Goal: Task Accomplishment & Management: Complete application form

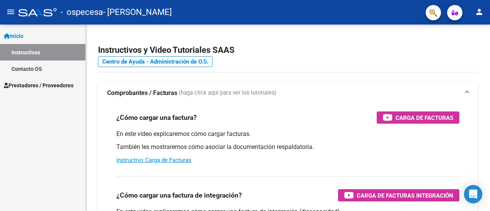
drag, startPoint x: 0, startPoint y: 0, endPoint x: 43, endPoint y: 83, distance: 93.7
click at [43, 83] on span "Prestadores / Proveedores" at bounding box center [39, 85] width 70 height 8
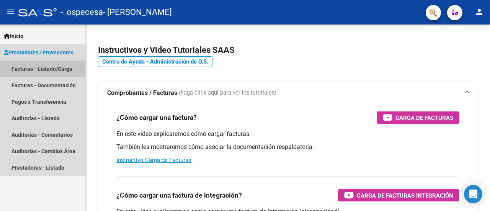
click at [51, 69] on link "Facturas - Listado/Carga" at bounding box center [42, 68] width 85 height 16
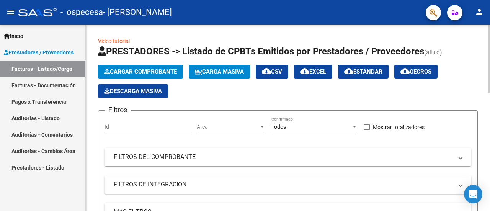
click at [136, 71] on span "Cargar Comprobante" at bounding box center [140, 71] width 73 height 7
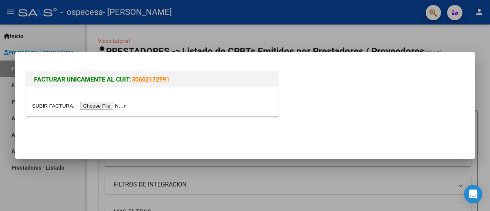
click at [84, 106] on input "file" at bounding box center [80, 106] width 97 height 8
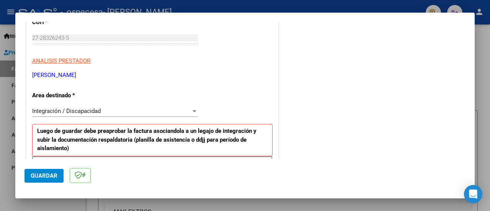
scroll to position [114, 0]
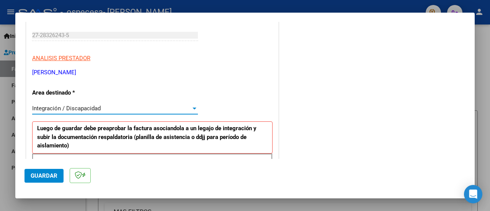
click at [121, 106] on div "Integración / Discapacidad" at bounding box center [111, 108] width 159 height 7
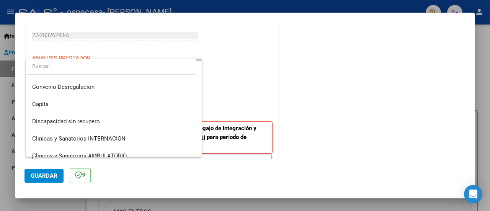
scroll to position [0, 0]
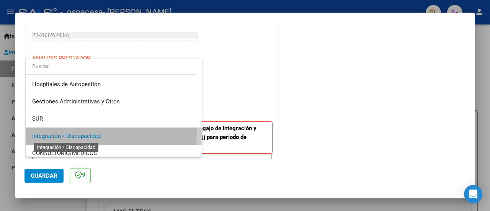
click at [86, 133] on span "Integración / Discapacidad" at bounding box center [66, 135] width 69 height 7
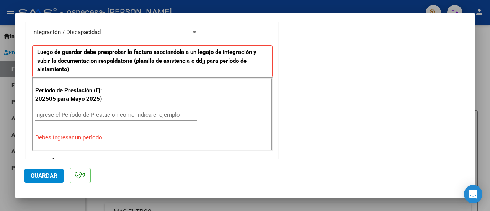
scroll to position [191, 0]
click at [73, 112] on input "Ingrese el Período de Prestación como indica el ejemplo" at bounding box center [116, 114] width 162 height 7
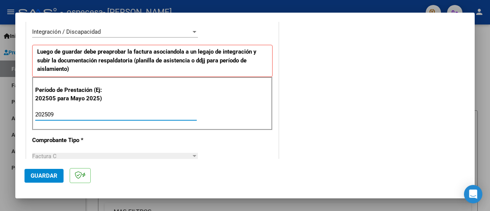
type input "202509"
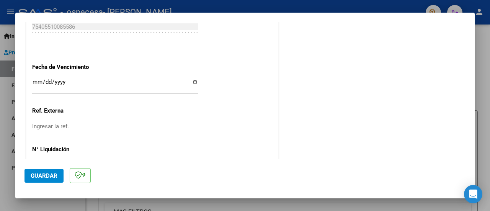
scroll to position [535, 0]
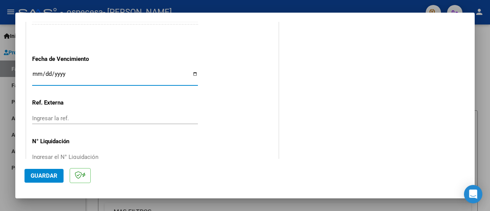
click at [193, 73] on input "Ingresar la fecha" at bounding box center [115, 77] width 166 height 12
type input "2025-10-11"
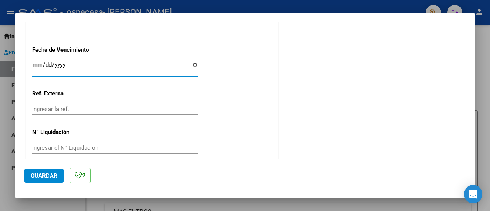
scroll to position [552, 0]
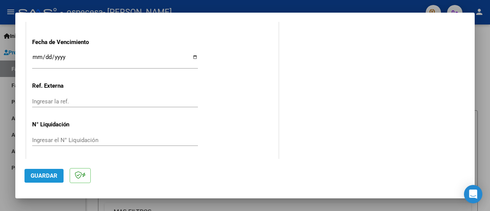
click at [41, 175] on span "Guardar" at bounding box center [44, 175] width 27 height 7
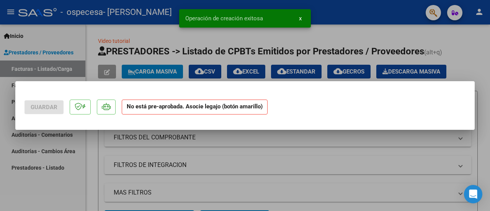
scroll to position [0, 0]
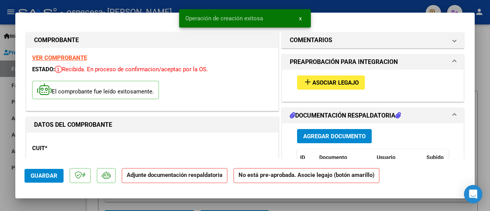
click at [323, 77] on button "add Asociar Legajo" at bounding box center [331, 82] width 68 height 14
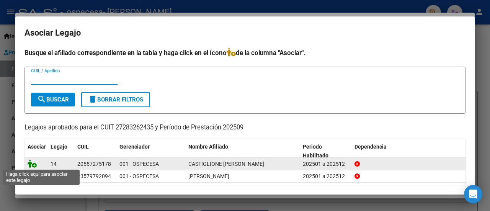
click at [29, 163] on icon at bounding box center [32, 163] width 9 height 8
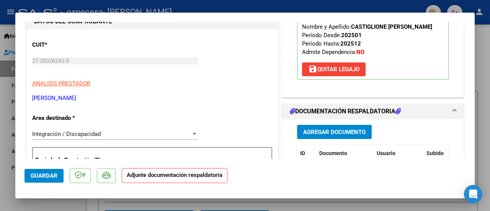
scroll to position [153, 0]
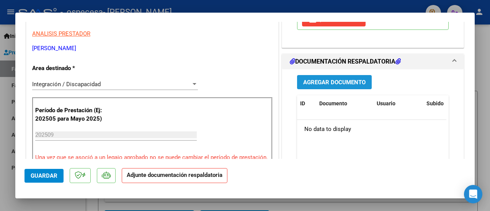
click at [348, 80] on span "Agregar Documento" at bounding box center [334, 82] width 62 height 7
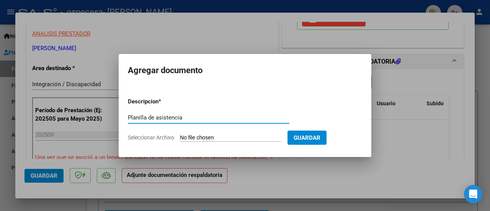
type input "Planilla de asistencia"
click at [204, 138] on input "Seleccionar Archivo" at bounding box center [230, 137] width 101 height 7
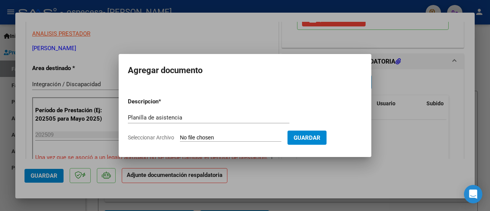
type input "C:\fakepath\CATIGLIONE IBARRA sep.pdf"
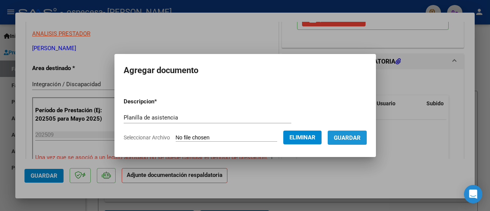
click at [356, 137] on span "Guardar" at bounding box center [347, 137] width 27 height 7
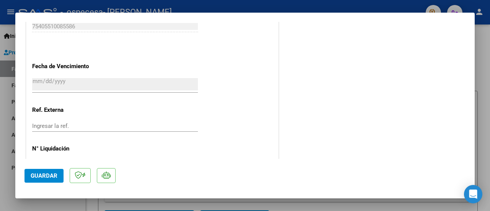
scroll to position [555, 0]
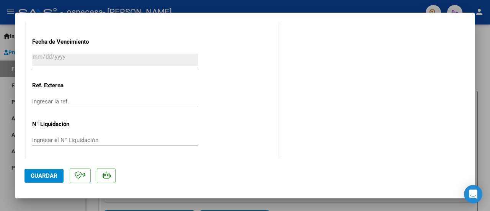
click at [44, 177] on span "Guardar" at bounding box center [44, 175] width 27 height 7
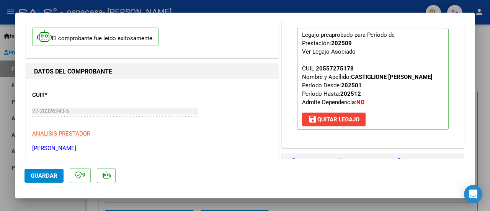
scroll to position [0, 0]
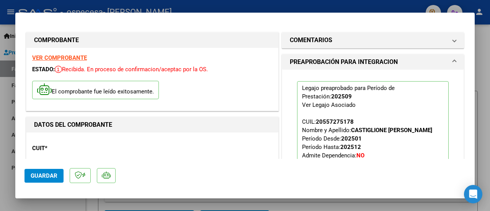
click at [52, 202] on div at bounding box center [245, 105] width 490 height 211
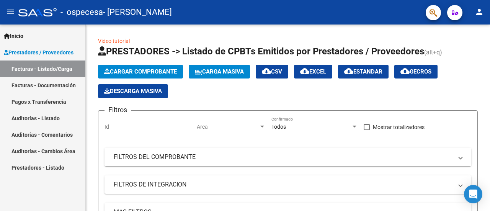
click at [47, 67] on link "Facturas - Listado/Carga" at bounding box center [42, 68] width 85 height 16
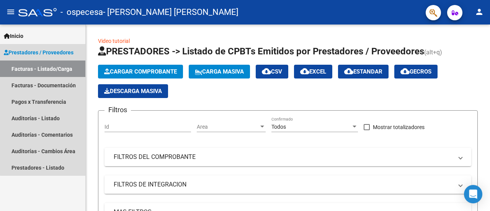
click at [46, 68] on link "Facturas - Listado/Carga" at bounding box center [42, 68] width 85 height 16
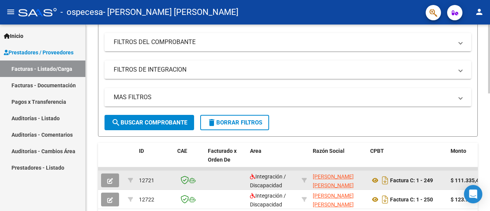
scroll to position [153, 0]
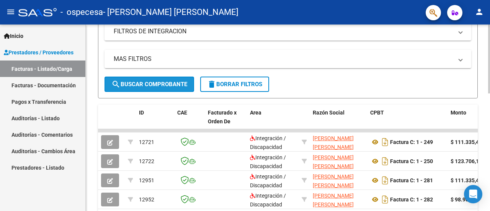
click at [150, 84] on span "search Buscar Comprobante" at bounding box center [149, 84] width 76 height 7
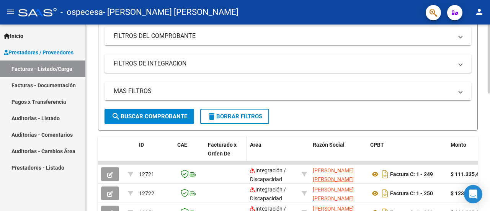
scroll to position [115, 0]
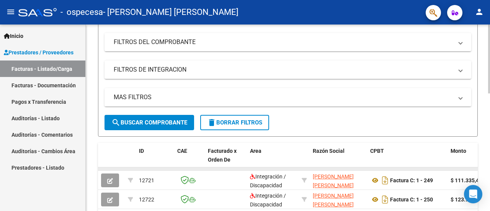
drag, startPoint x: 214, startPoint y: 168, endPoint x: 428, endPoint y: 170, distance: 213.7
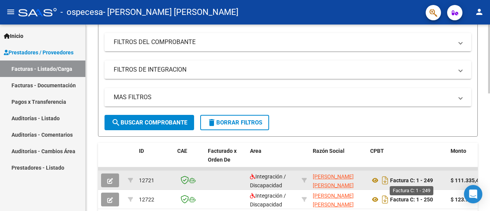
click at [423, 182] on strong "Factura C: 1 - 249" at bounding box center [411, 180] width 43 height 6
click at [374, 178] on icon at bounding box center [375, 180] width 10 height 9
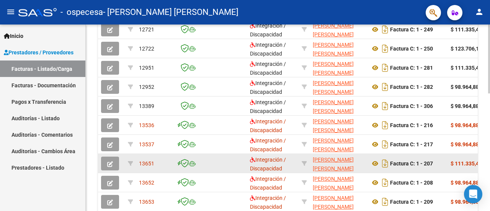
scroll to position [318, 0]
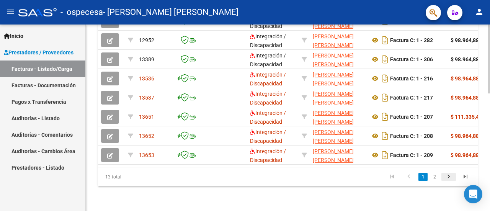
click at [448, 176] on icon "go to next page" at bounding box center [449, 177] width 10 height 9
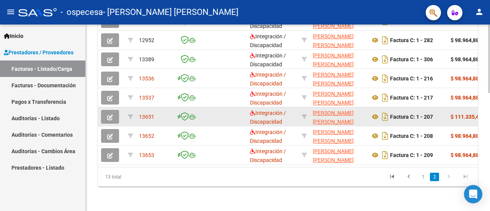
scroll to position [184, 0]
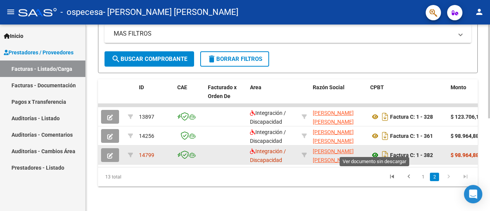
click at [375, 150] on icon at bounding box center [375, 154] width 10 height 9
